Goal: Task Accomplishment & Management: Manage account settings

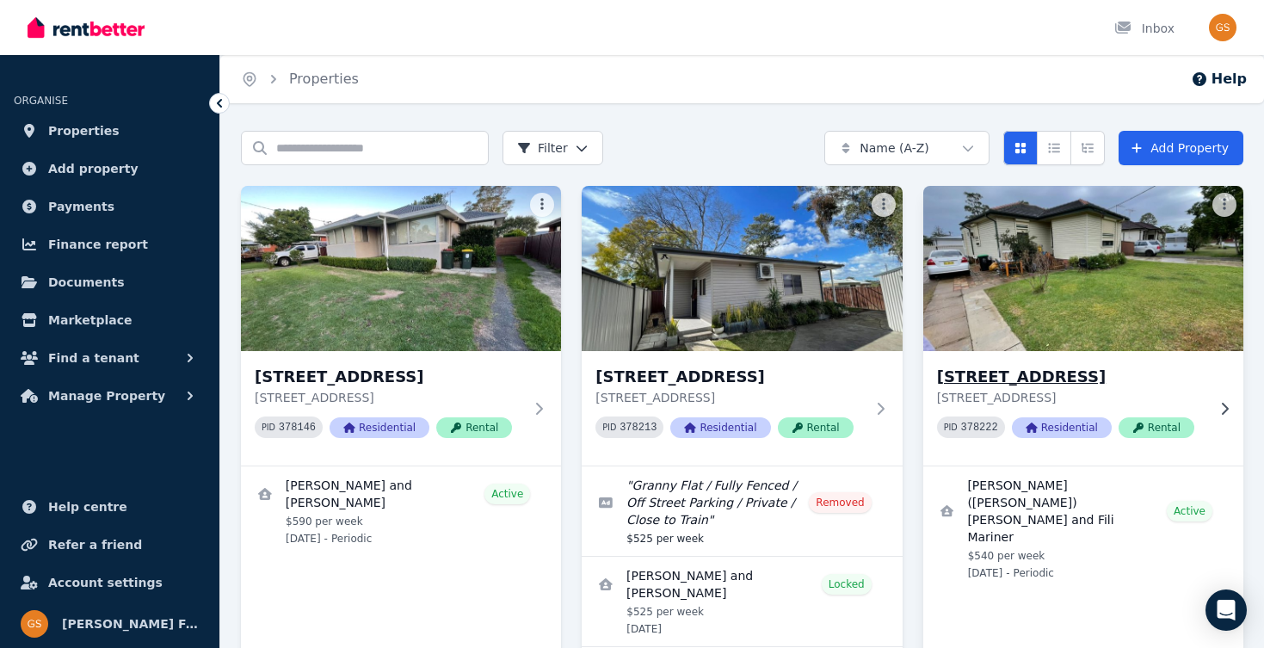
click at [985, 371] on h3 "[STREET_ADDRESS]" at bounding box center [1071, 377] width 268 height 24
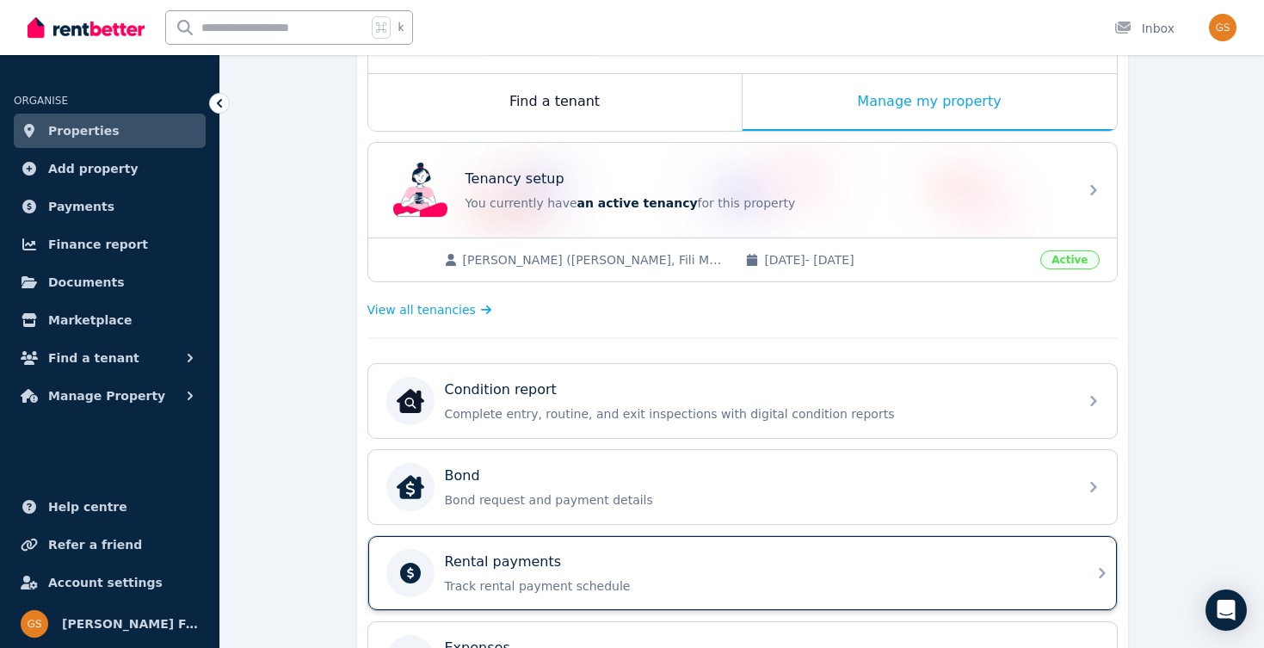
scroll to position [164, 0]
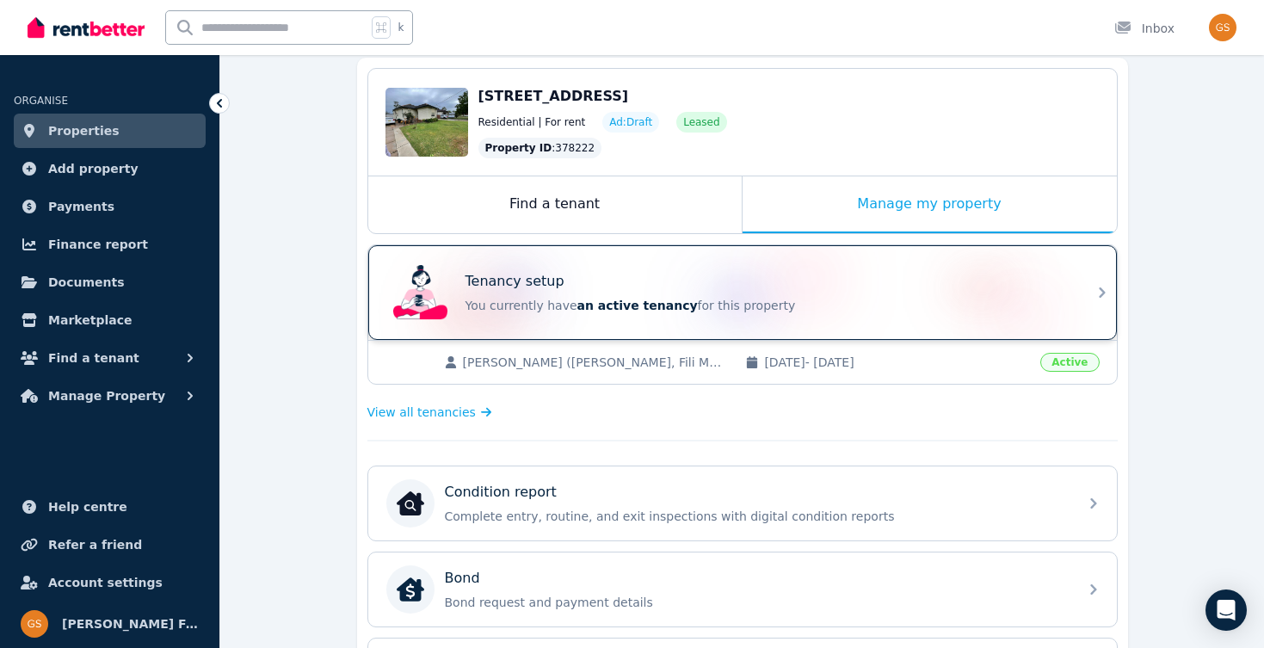
click at [666, 293] on div "Tenancy setup You currently have an active tenancy for this property" at bounding box center [766, 292] width 602 height 43
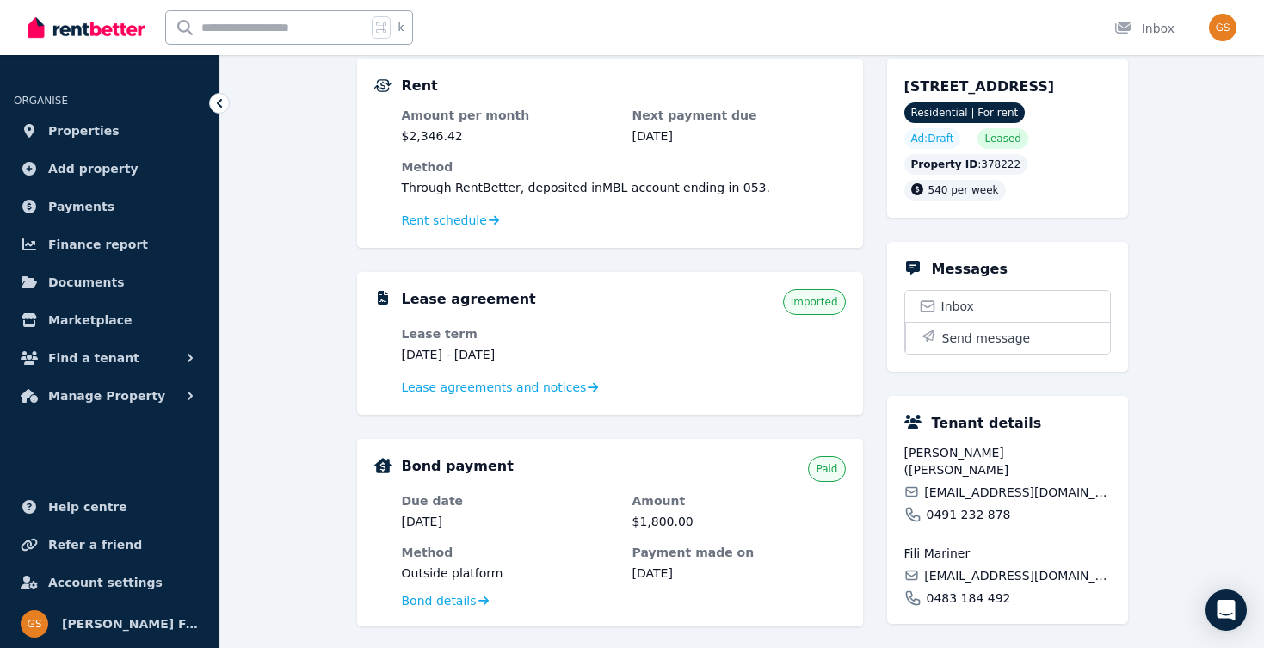
scroll to position [171, 0]
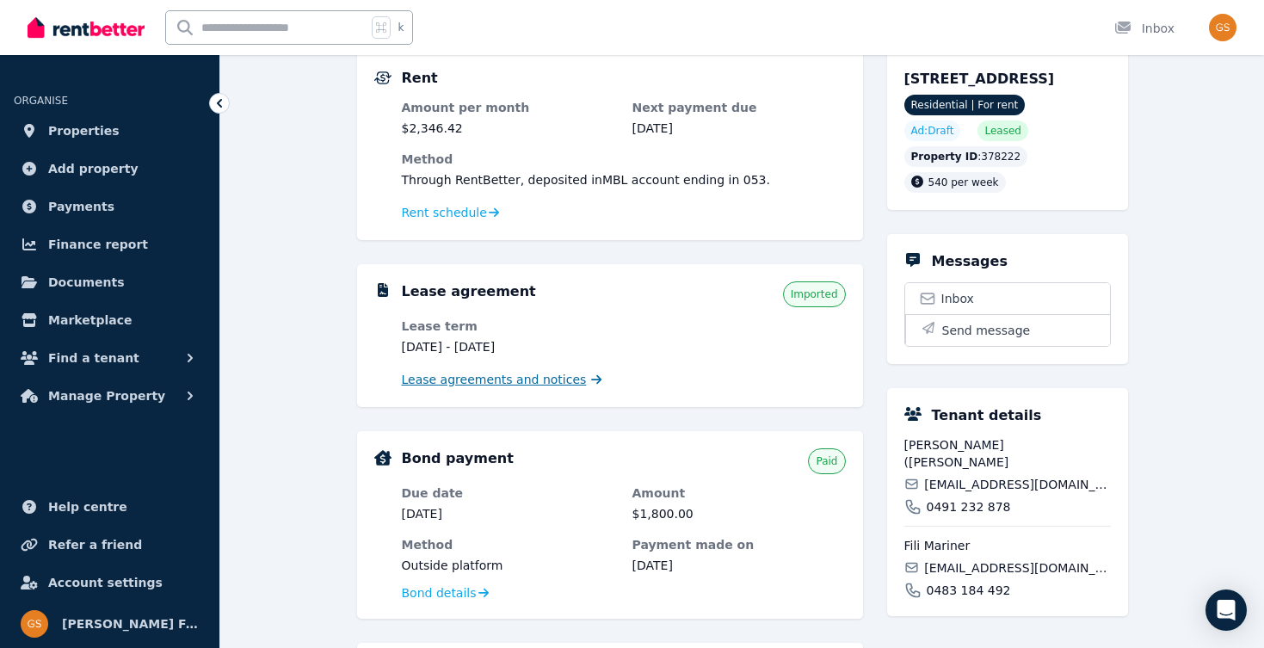
click at [565, 384] on span "Lease agreements and notices" at bounding box center [494, 379] width 185 height 17
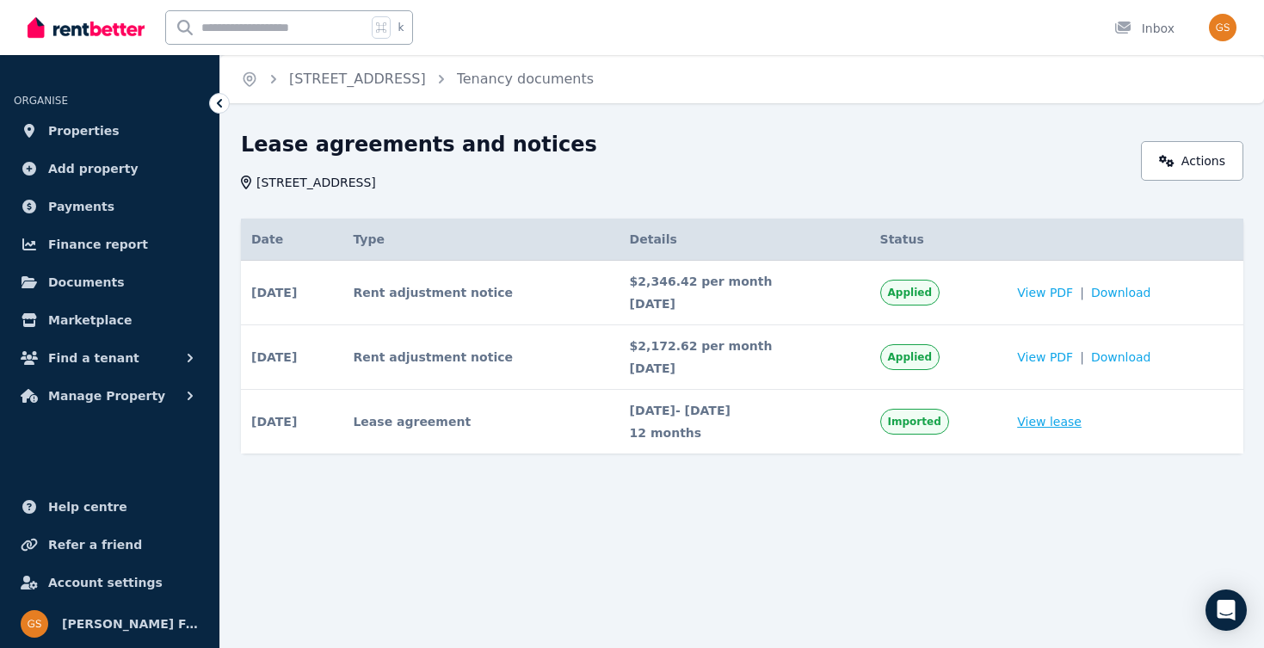
click at [1056, 423] on link "View lease" at bounding box center [1049, 421] width 65 height 17
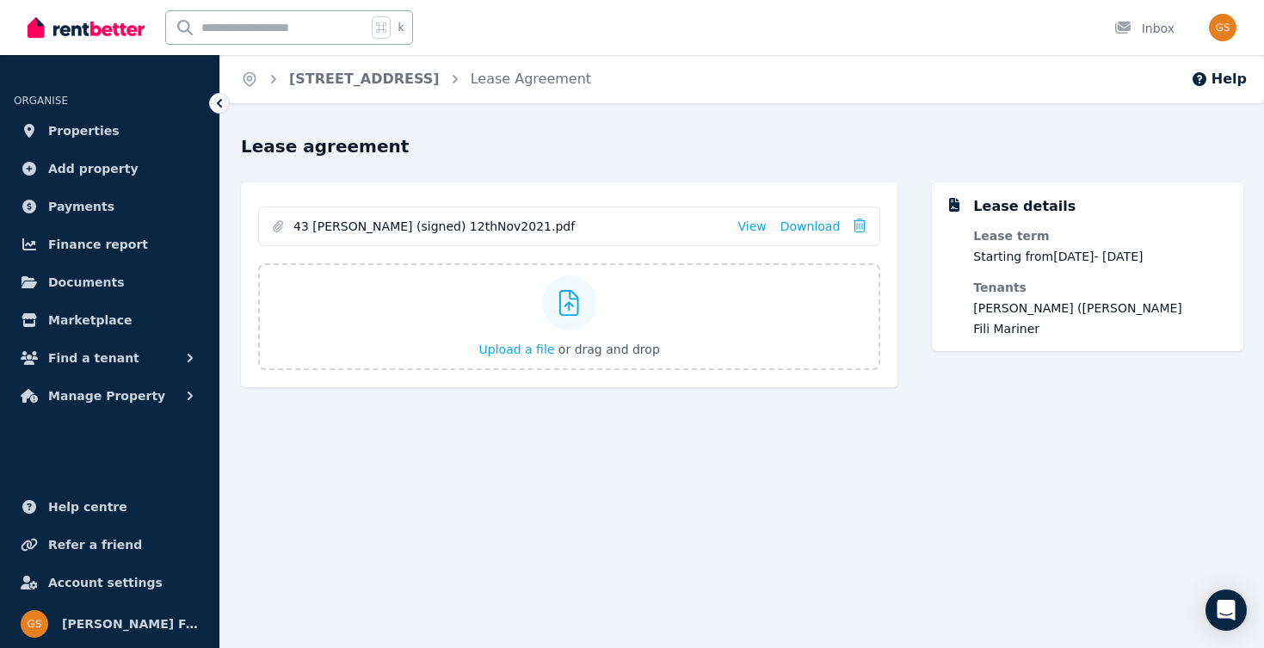
click at [216, 101] on icon at bounding box center [219, 103] width 17 height 17
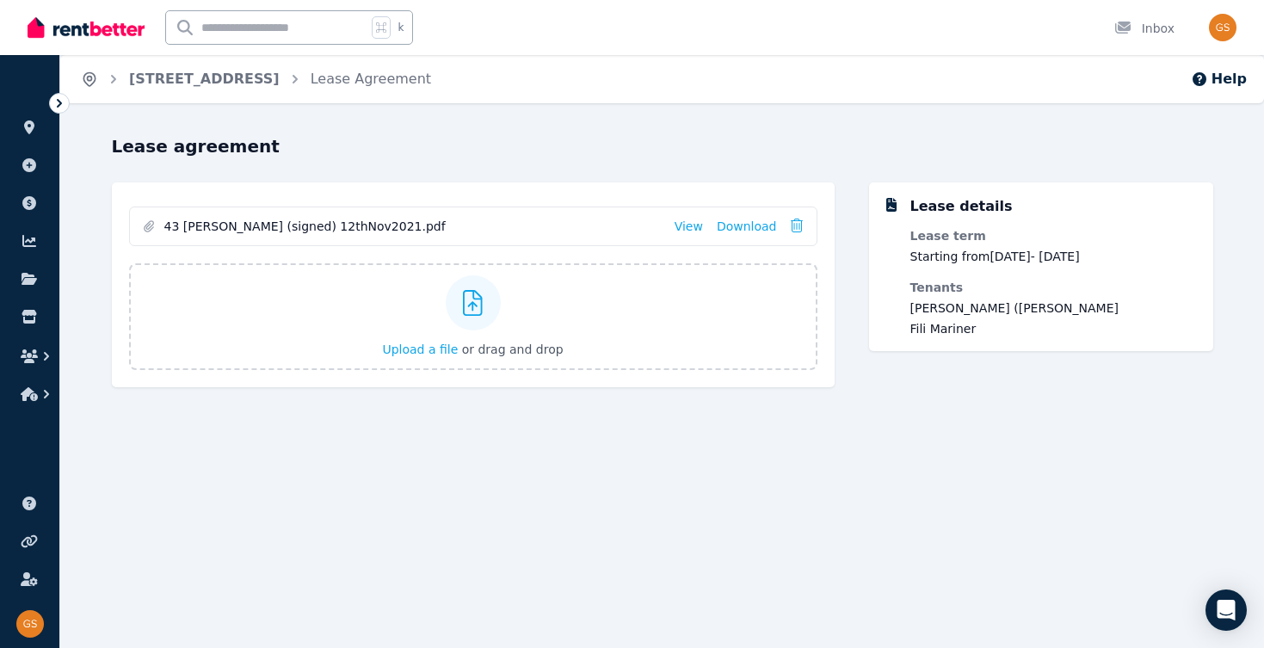
click at [86, 83] on icon "Breadcrumb" at bounding box center [88, 79] width 11 height 13
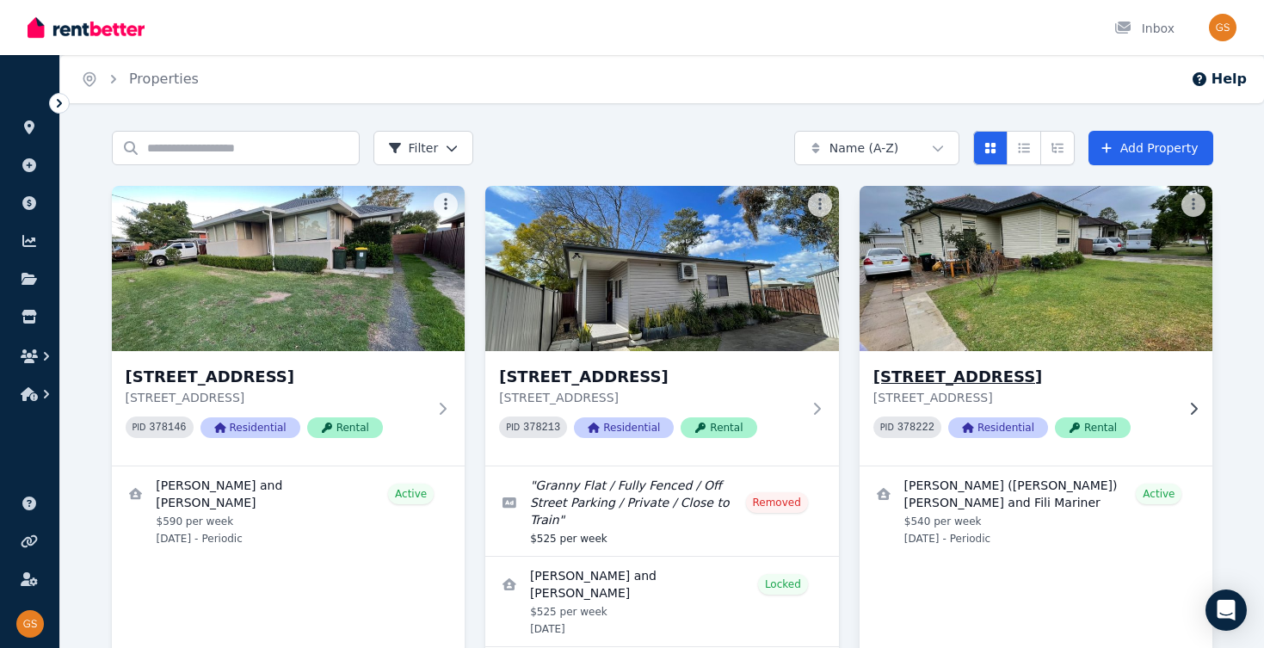
click at [891, 380] on h3 "[STREET_ADDRESS]" at bounding box center [1024, 377] width 302 height 24
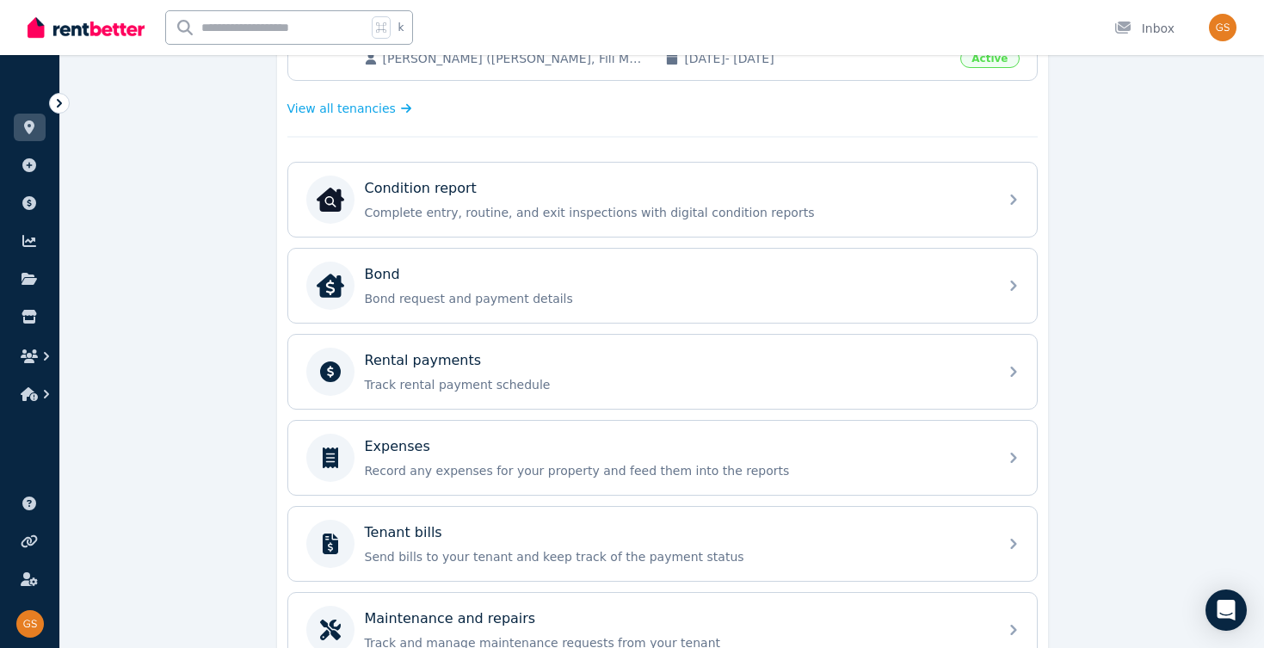
scroll to position [483, 0]
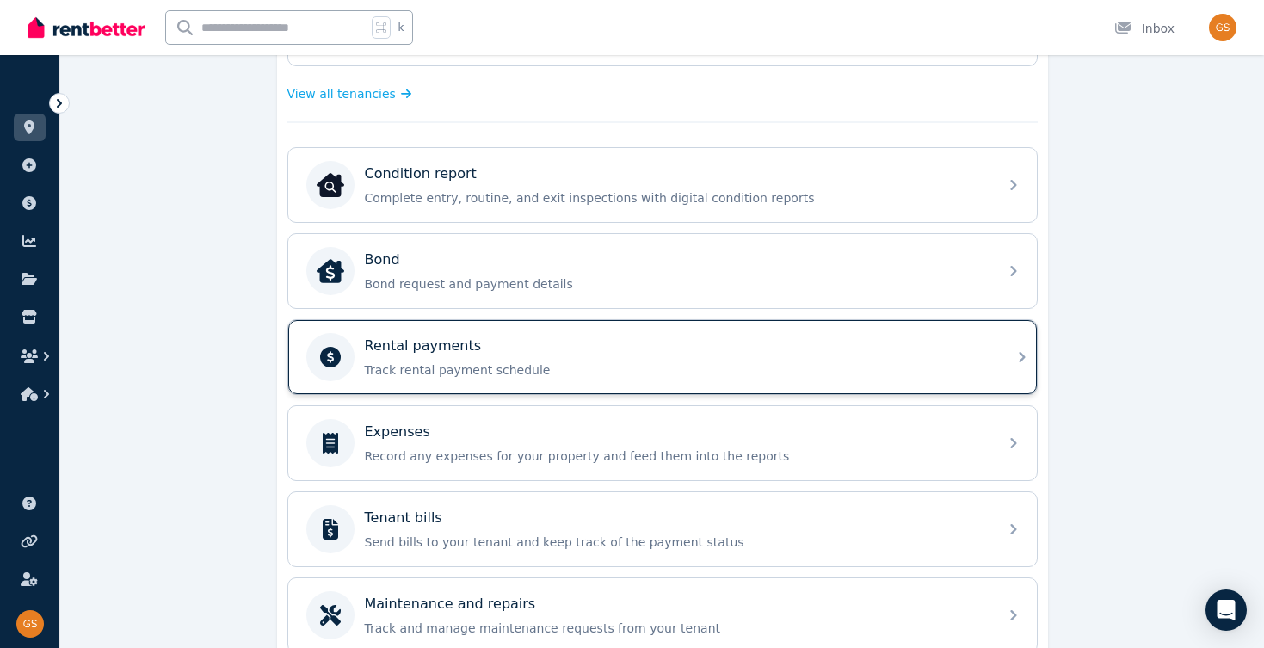
click at [913, 352] on div "Rental payments" at bounding box center [676, 346] width 623 height 21
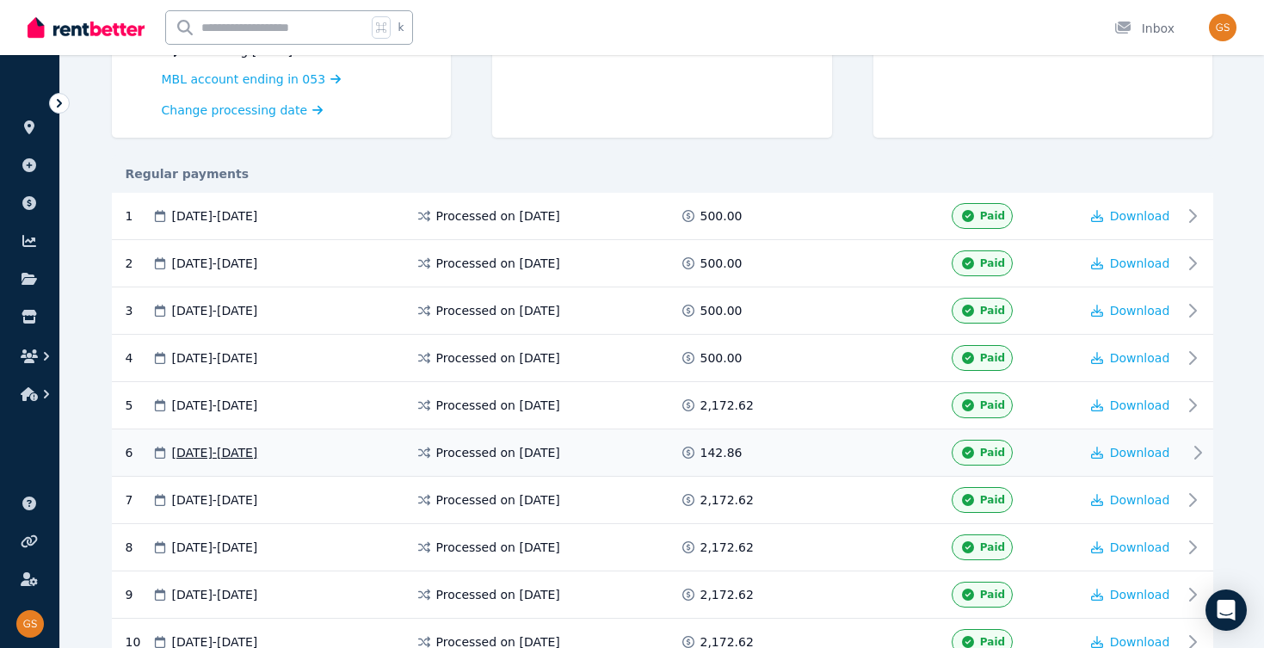
scroll to position [230, 0]
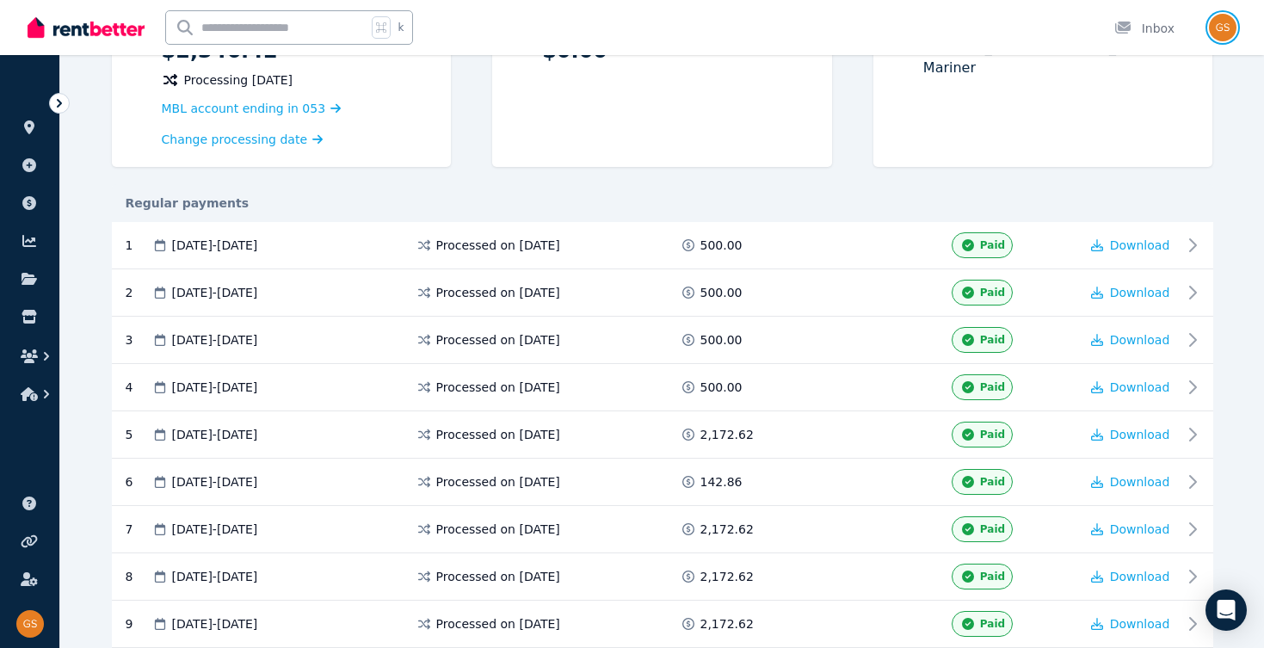
click at [1227, 28] on img "button" at bounding box center [1223, 28] width 28 height 28
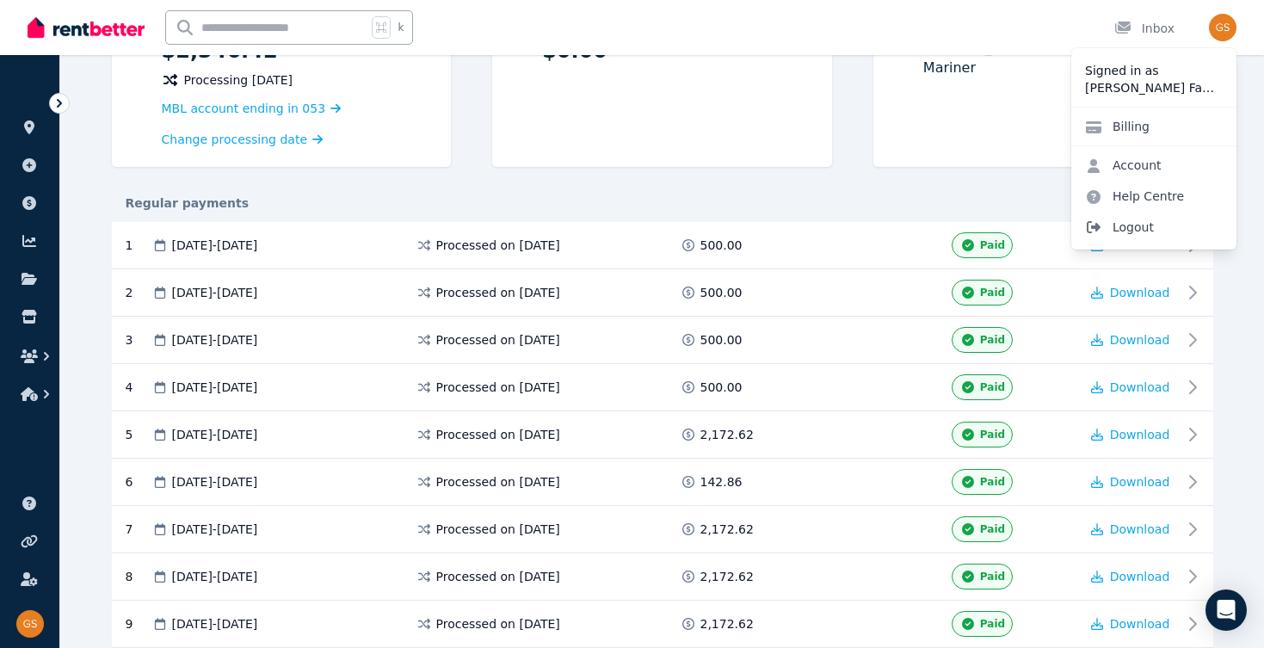
click at [1144, 226] on span "Logout" at bounding box center [1153, 227] width 165 height 31
